Goal: Check status: Check status

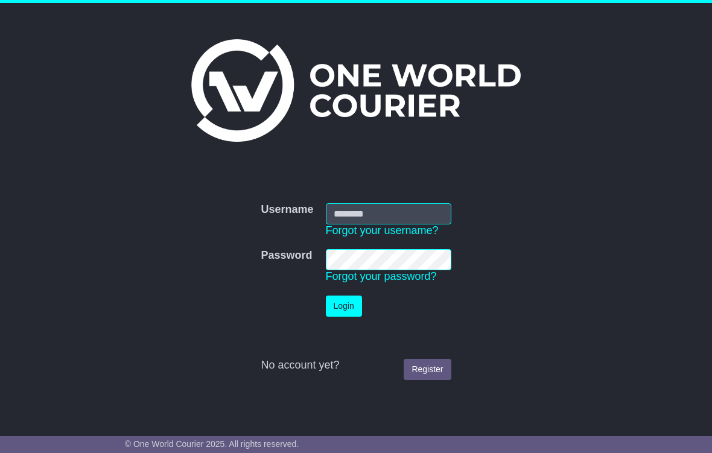
type input "**********"
click at [350, 307] on button "Login" at bounding box center [344, 306] width 36 height 21
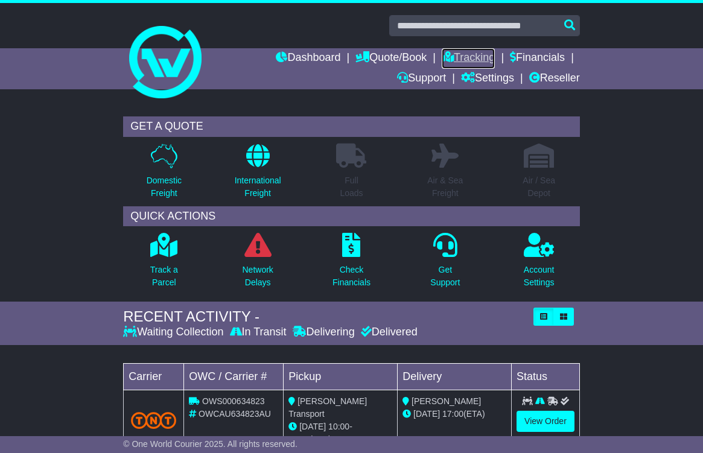
click at [480, 54] on link "Tracking" at bounding box center [468, 58] width 53 height 21
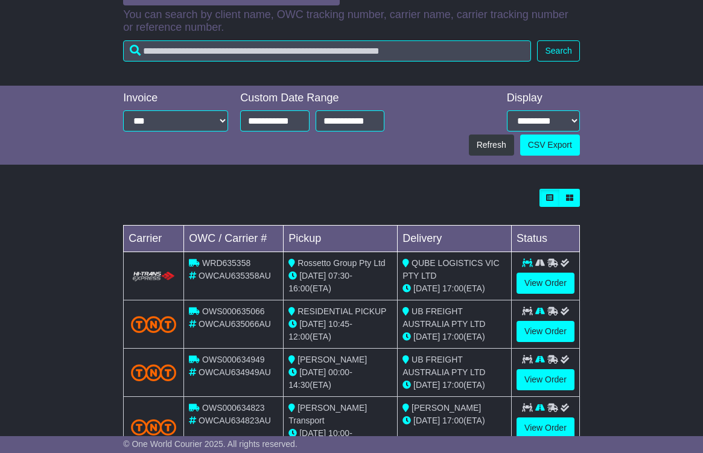
scroll to position [302, 0]
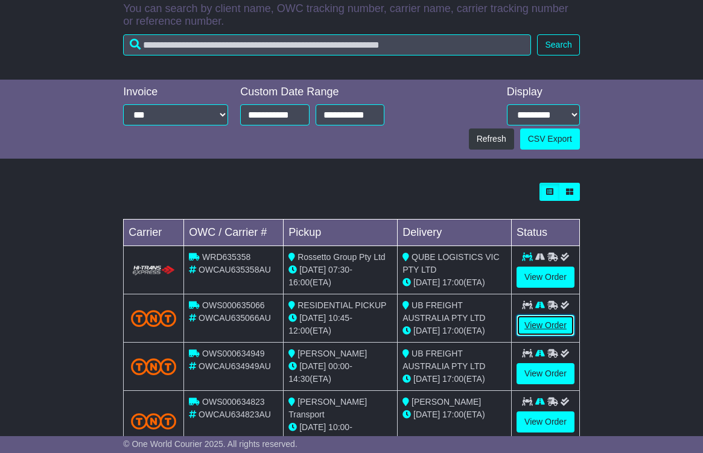
click at [537, 331] on link "View Order" at bounding box center [545, 325] width 58 height 21
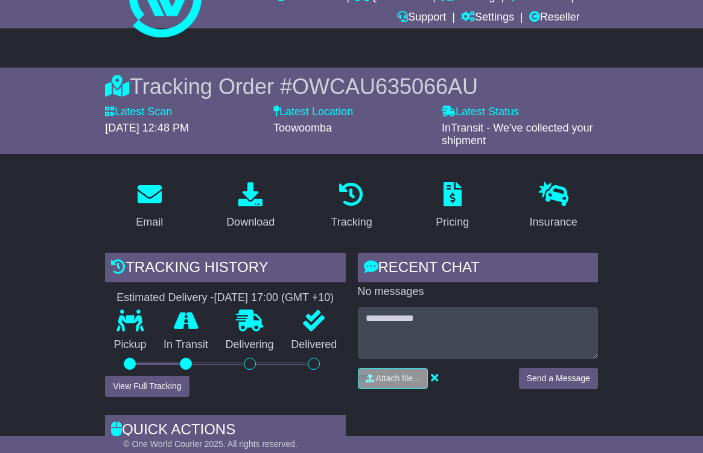
scroll to position [60, 0]
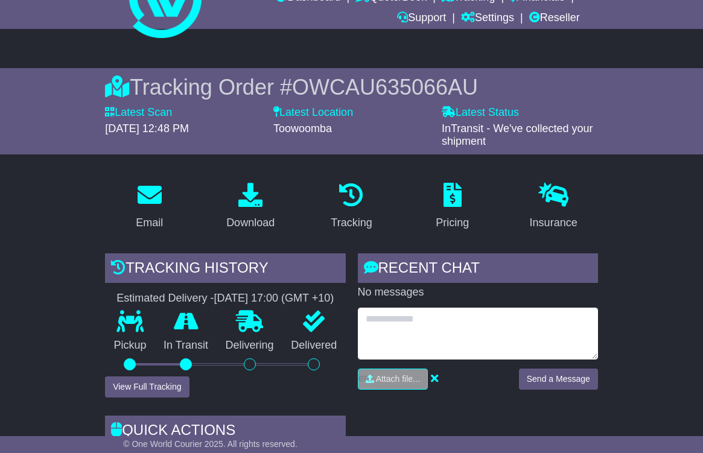
click at [395, 327] on textarea at bounding box center [478, 334] width 240 height 52
